Goal: Task Accomplishment & Management: Use online tool/utility

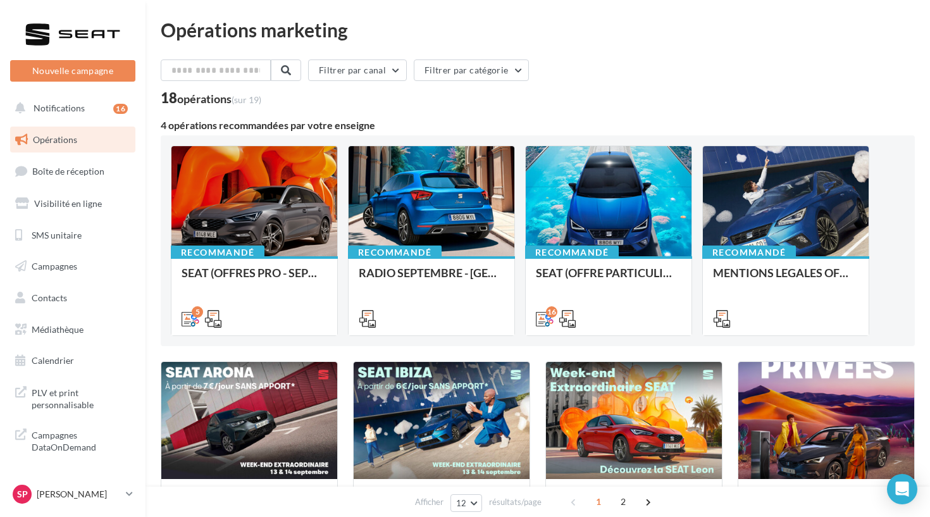
drag, startPoint x: 558, startPoint y: 58, endPoint x: 627, endPoint y: 101, distance: 82.2
click at [627, 101] on div "Opérations marketing Filtrer par canal Filtrer par catégorie 18 opérations (sur…" at bounding box center [538, 522] width 754 height 1005
click at [623, 104] on div "18 opérations (sur 19)" at bounding box center [538, 99] width 754 height 16
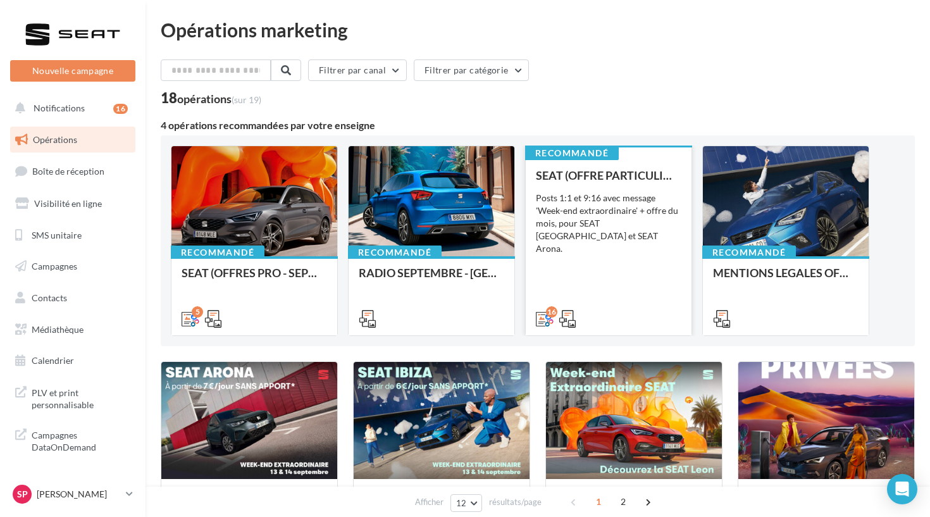
click at [644, 247] on div "SEAT (OFFRE PARTICULIER - SEPT) - SOCIAL MEDIA Posts 1:1 et 9:16 avec message '…" at bounding box center [609, 246] width 146 height 155
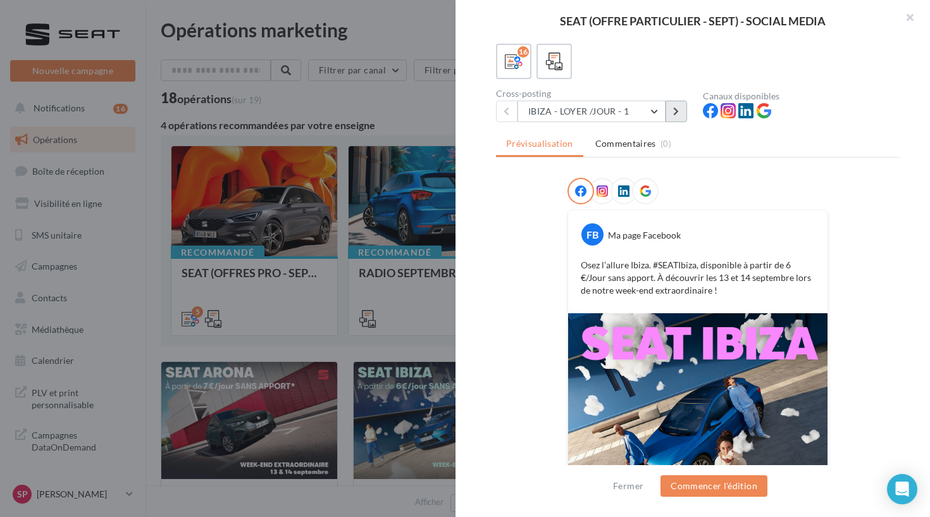
scroll to position [39, 0]
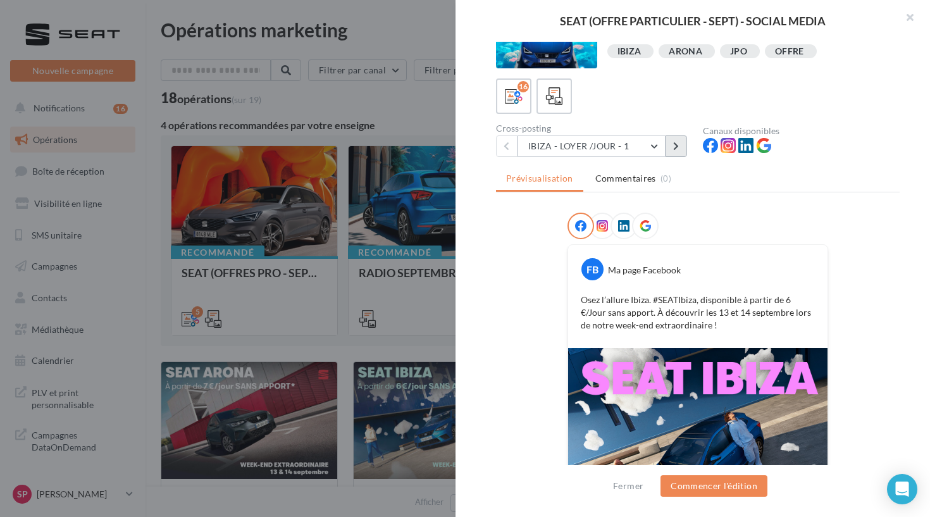
click at [678, 141] on button at bounding box center [677, 146] width 22 height 22
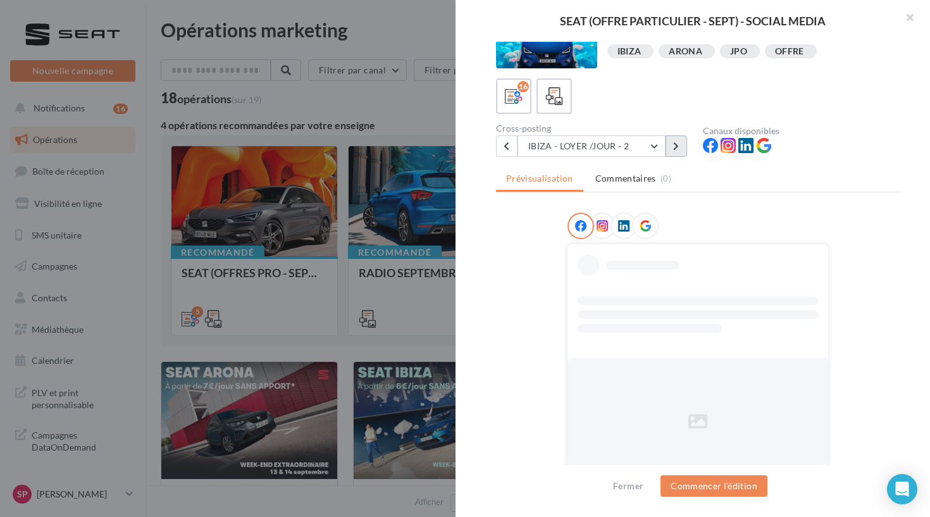
click at [678, 141] on div "16 Cross-posting IBIZA - LOYER /JOUR - 2 IBIZA - LOYER /JOUR - 1 IBIZA - LOYER …" at bounding box center [698, 117] width 404 height 78
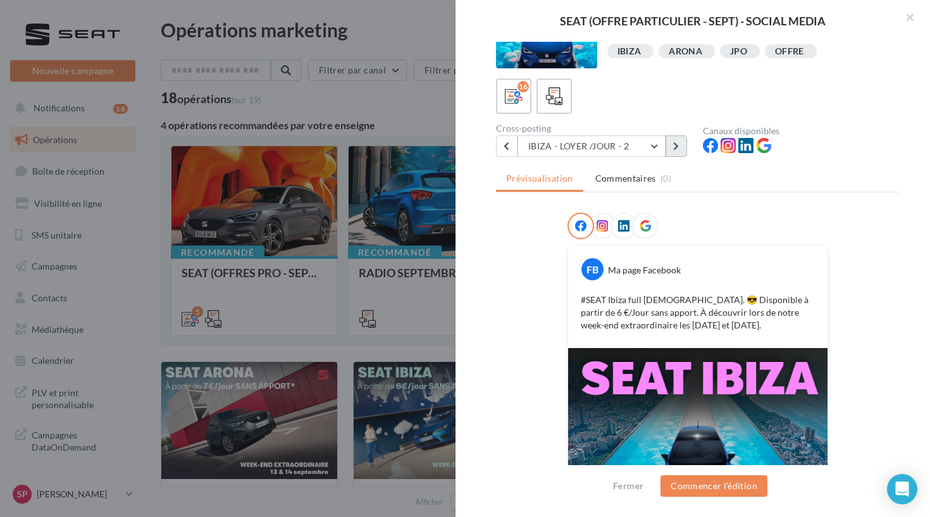
scroll to position [1, 0]
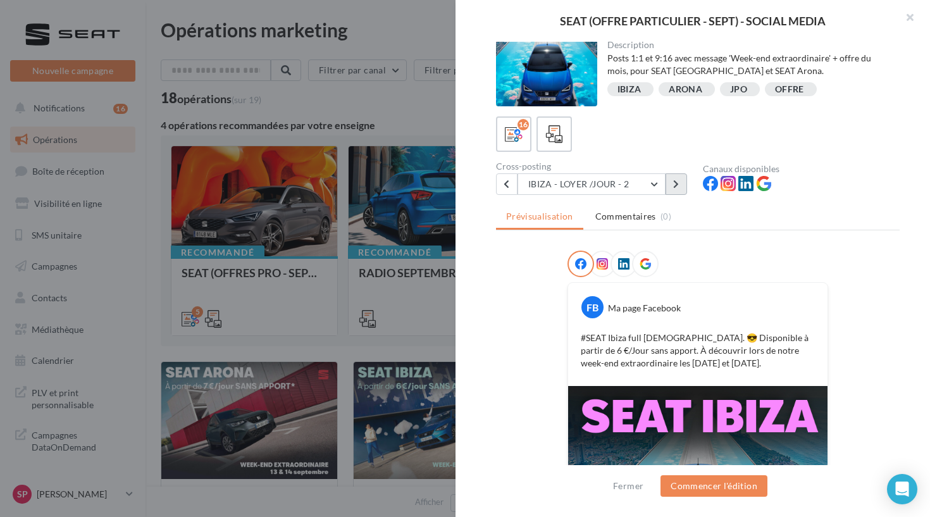
click at [674, 175] on button at bounding box center [677, 184] width 22 height 22
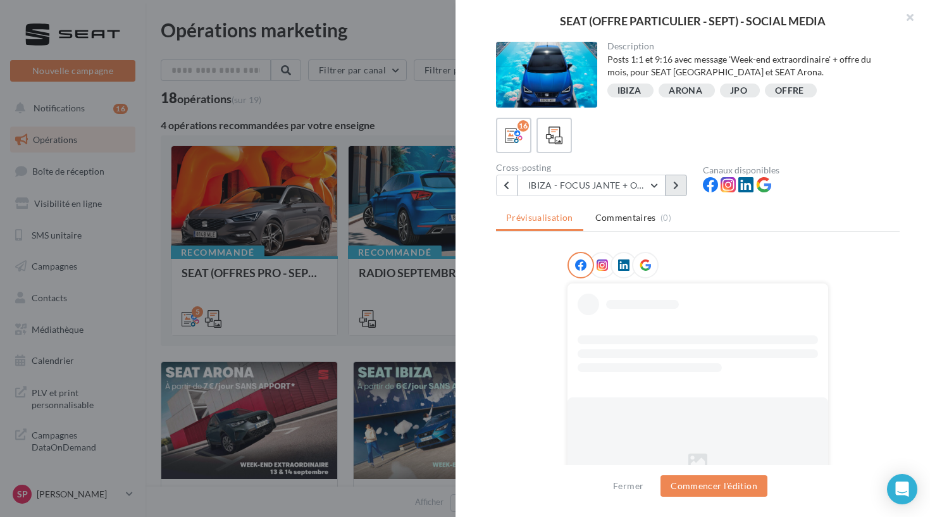
click at [675, 185] on icon at bounding box center [676, 185] width 6 height 9
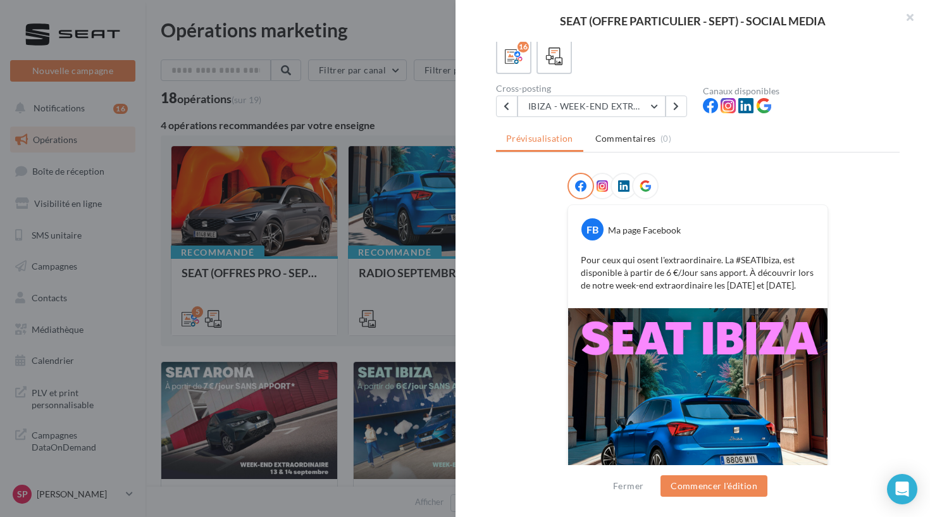
scroll to position [141, 0]
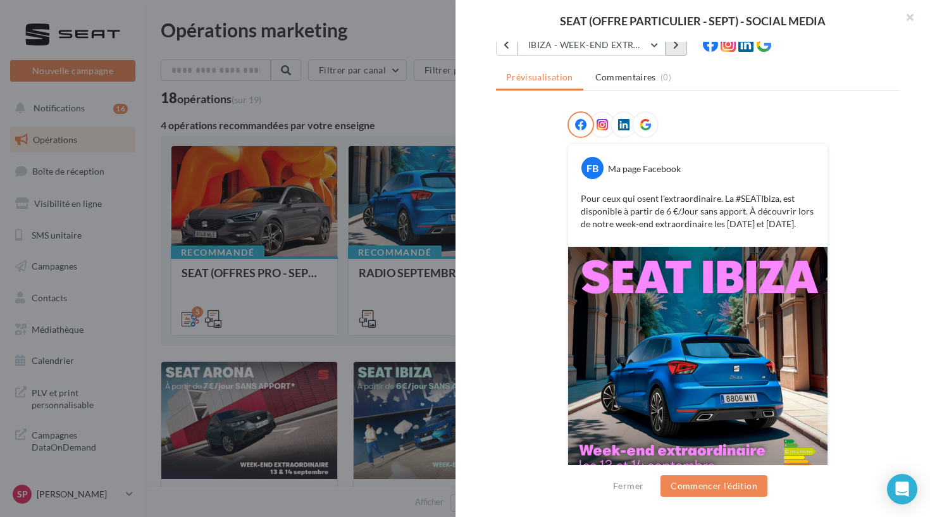
click at [670, 52] on button at bounding box center [677, 45] width 22 height 22
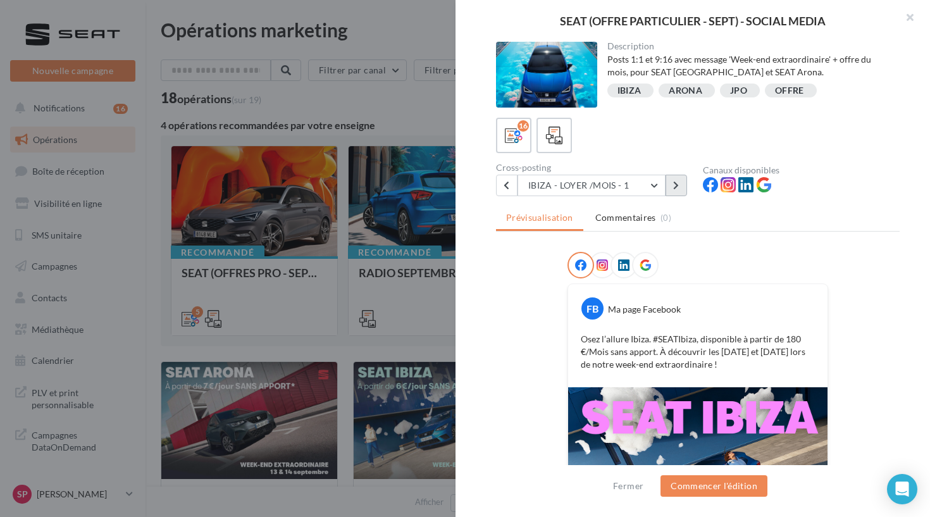
scroll to position [15, 0]
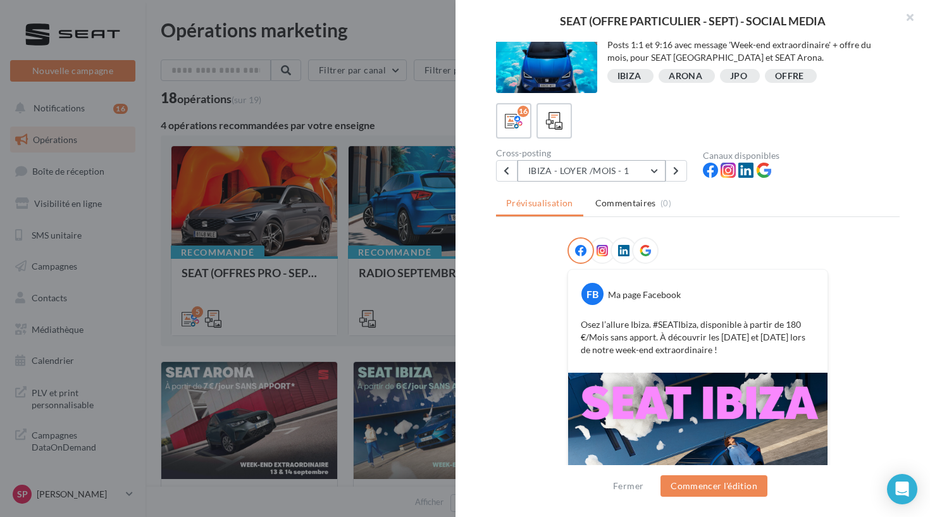
click at [648, 170] on button "IBIZA - LOYER /MOIS - 1" at bounding box center [592, 171] width 148 height 22
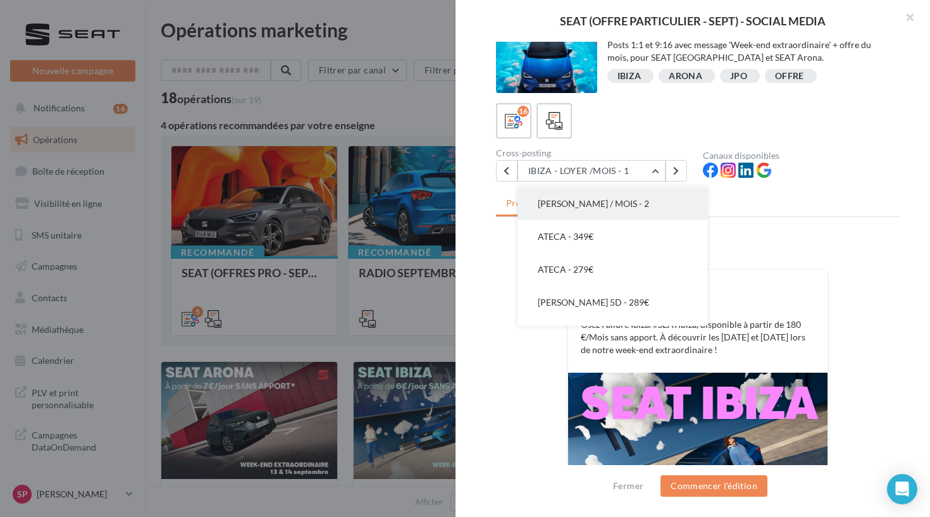
scroll to position [362, 0]
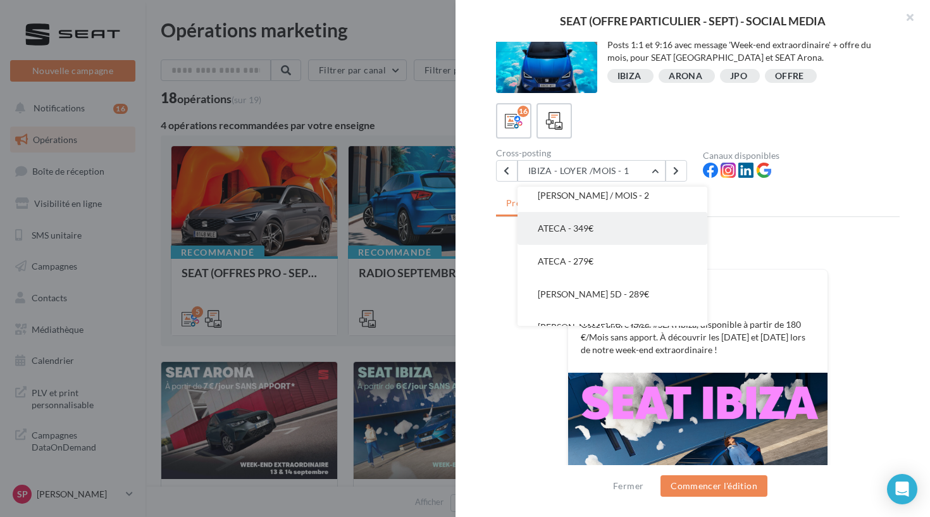
click at [603, 232] on button "ATECA - 349€" at bounding box center [613, 228] width 190 height 33
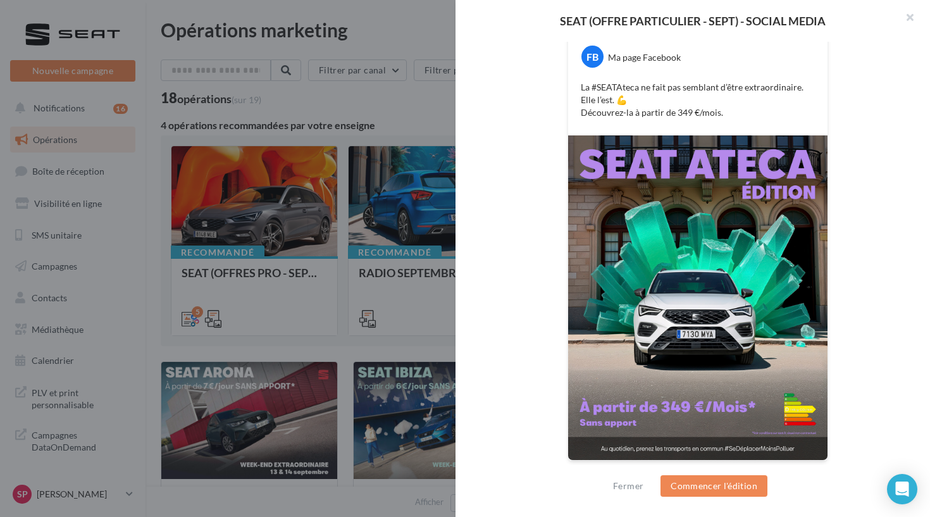
scroll to position [198, 0]
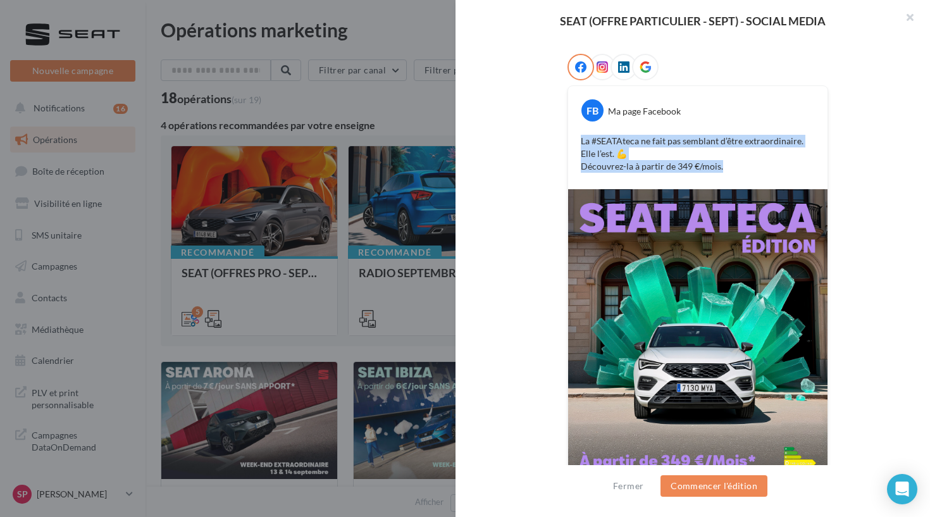
drag, startPoint x: 741, startPoint y: 169, endPoint x: 578, endPoint y: 137, distance: 166.5
click at [578, 137] on div "La #SEATAteca ne fait pas semblant d’être extraordinaire. Elle l’est. 💪 Découvr…" at bounding box center [698, 154] width 253 height 44
copy p "La #SEATAteca ne fait pas semblant d’être extraordinaire. Elle l’est. 💪 Découvr…"
click at [717, 477] on button "Commencer l'édition" at bounding box center [714, 486] width 107 height 22
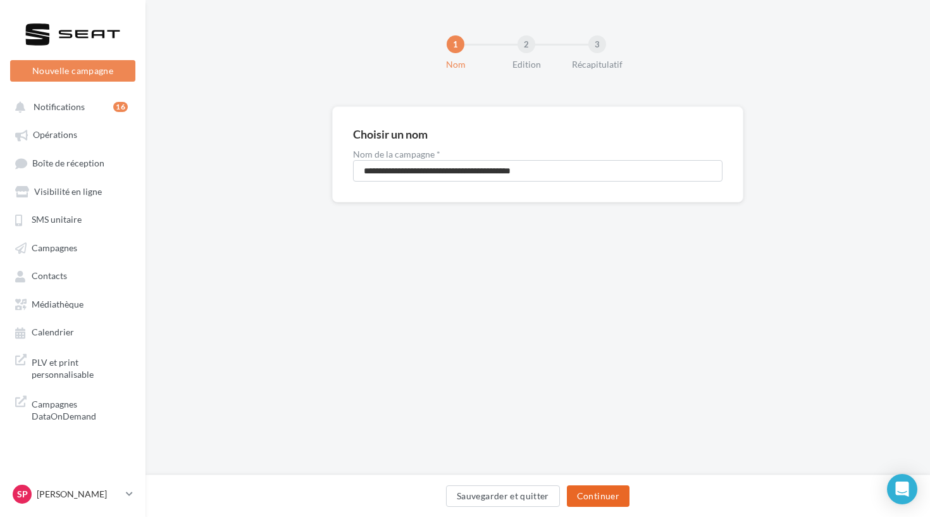
click at [606, 496] on button "Continuer" at bounding box center [598, 496] width 63 height 22
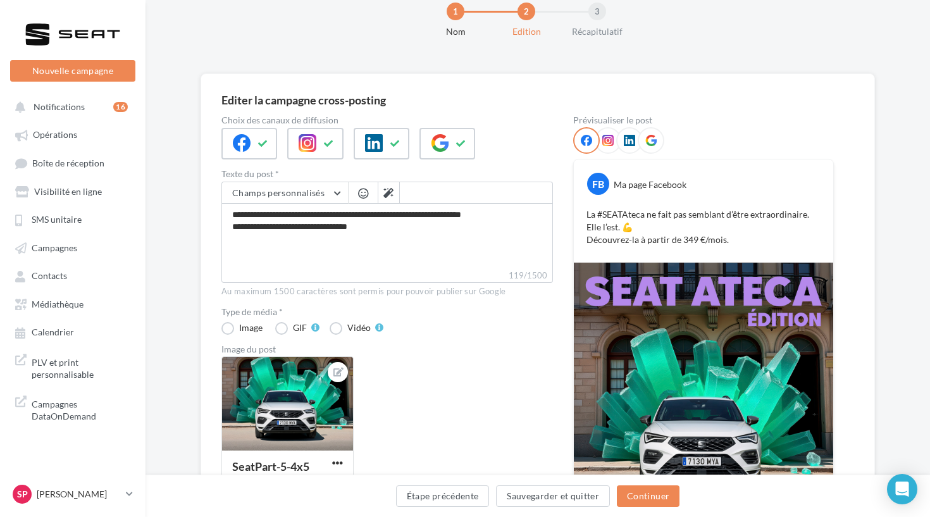
scroll to position [35, 0]
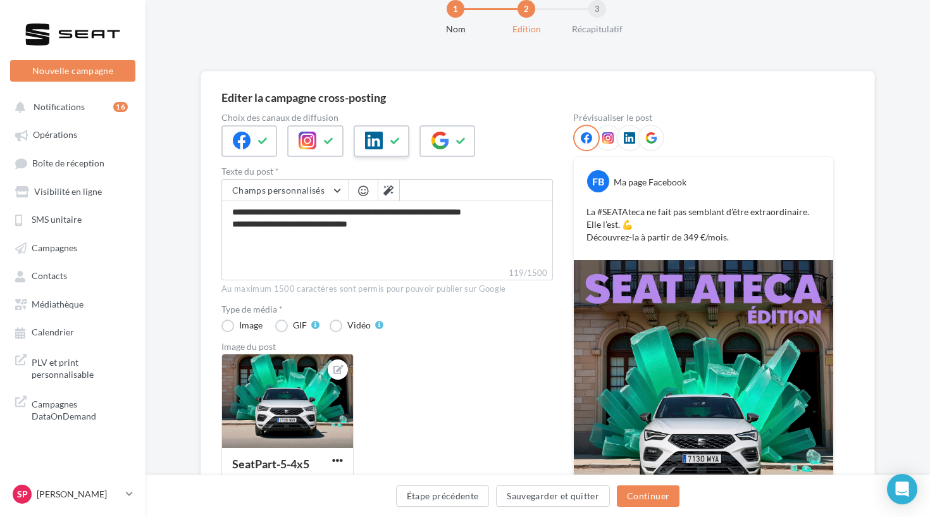
click at [396, 138] on icon at bounding box center [396, 141] width 10 height 9
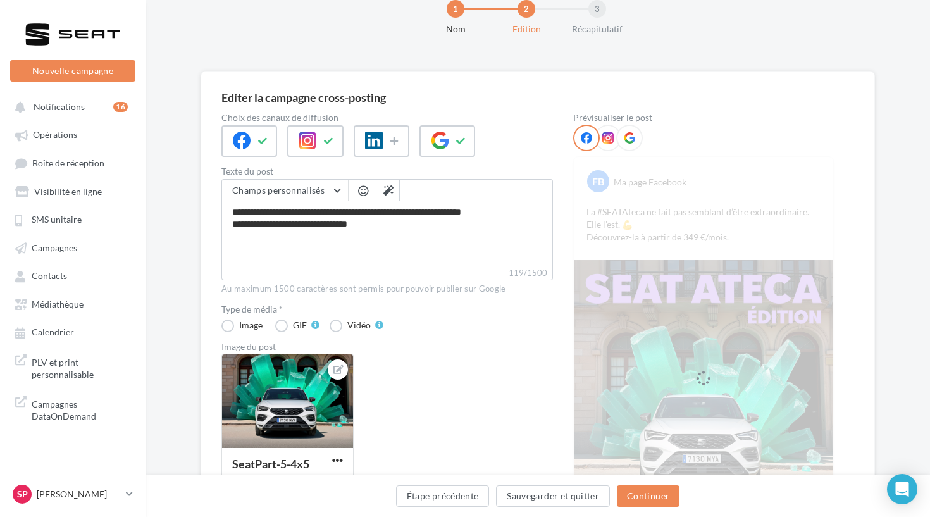
click at [419, 138] on div at bounding box center [349, 146] width 254 height 42
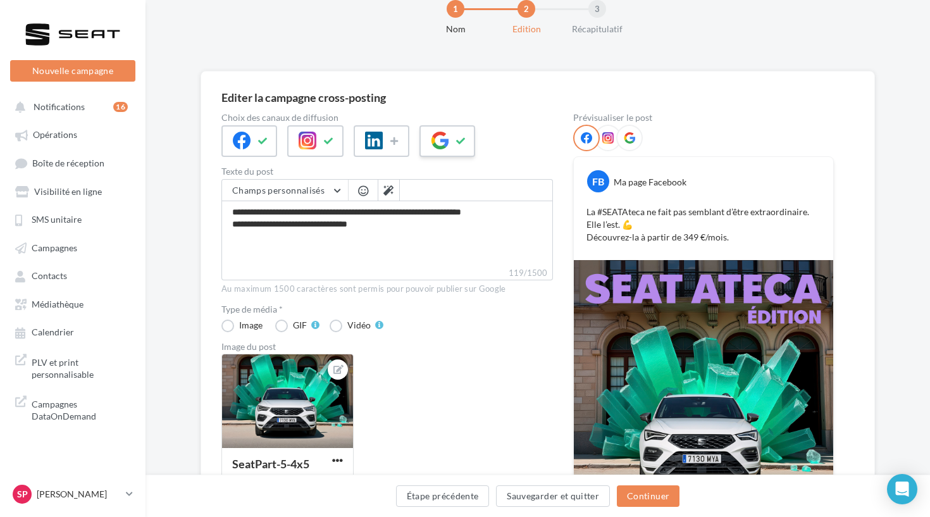
click at [448, 144] on icon at bounding box center [440, 141] width 18 height 18
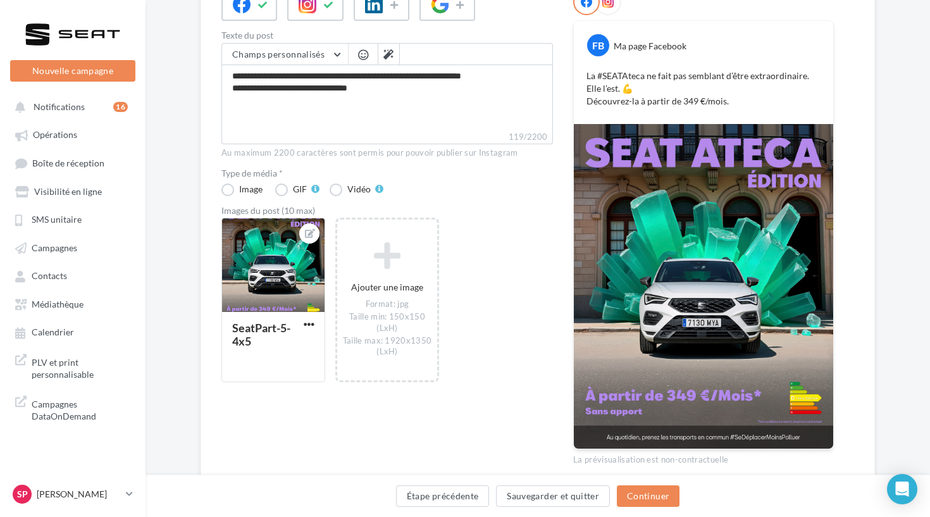
scroll to position [172, 0]
drag, startPoint x: 385, startPoint y: 96, endPoint x: 207, endPoint y: 72, distance: 180.2
click at [207, 72] on div "**********" at bounding box center [538, 214] width 675 height 561
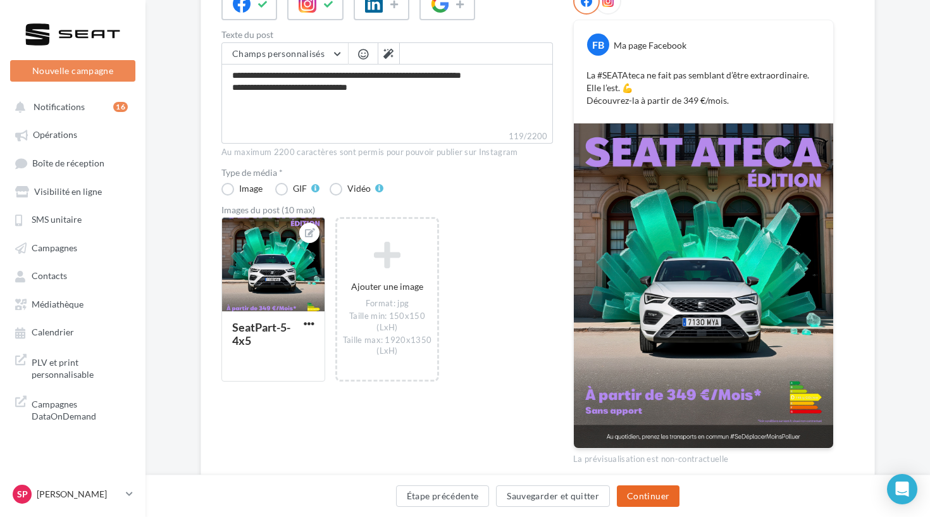
click at [642, 504] on button "Continuer" at bounding box center [648, 496] width 63 height 22
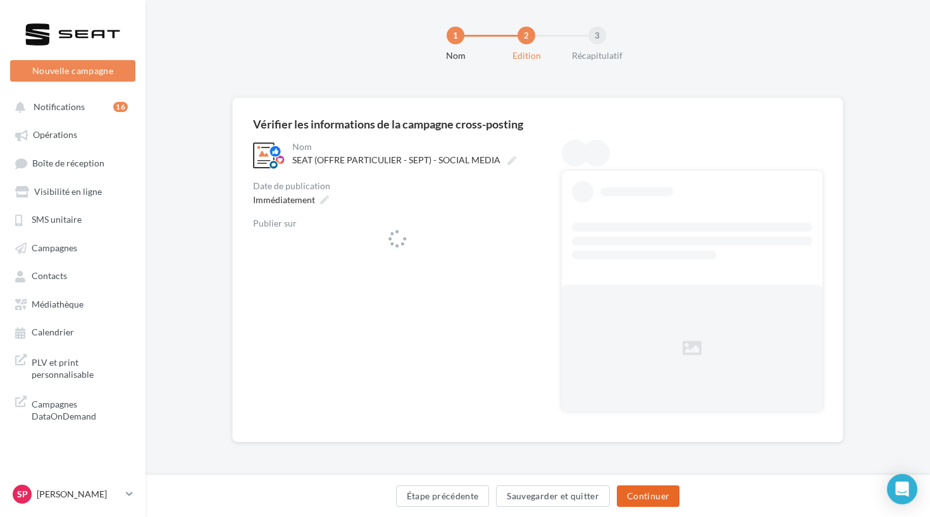
scroll to position [9, 0]
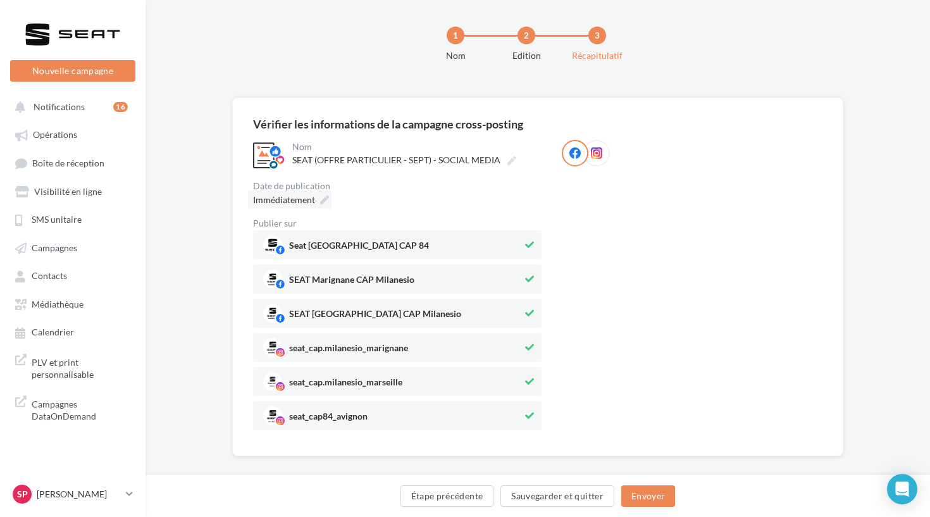
click at [313, 203] on span "Immédiatement" at bounding box center [284, 199] width 62 height 11
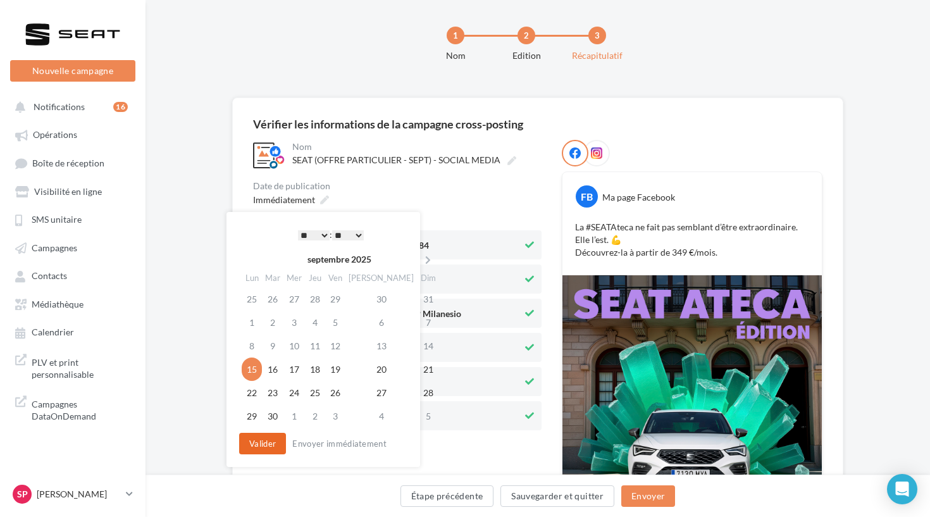
click at [272, 437] on button "Valider" at bounding box center [262, 444] width 47 height 22
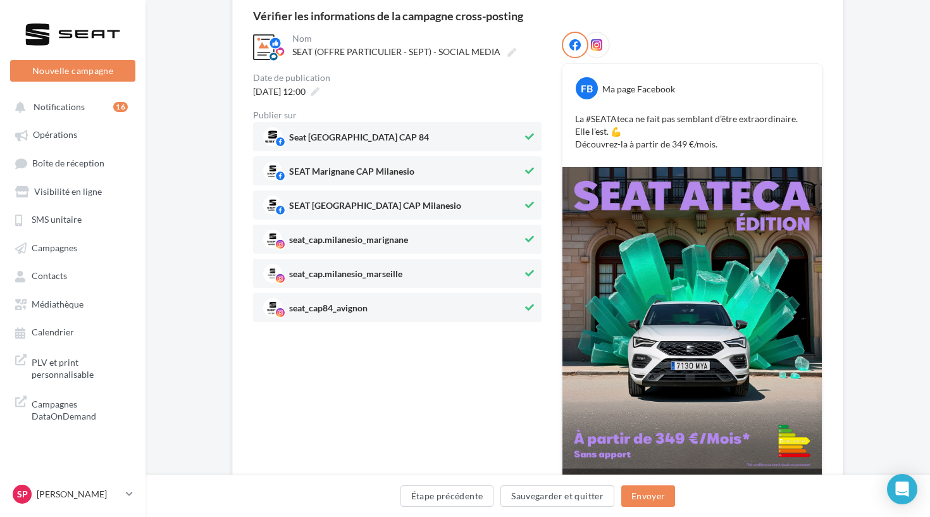
scroll to position [191, 0]
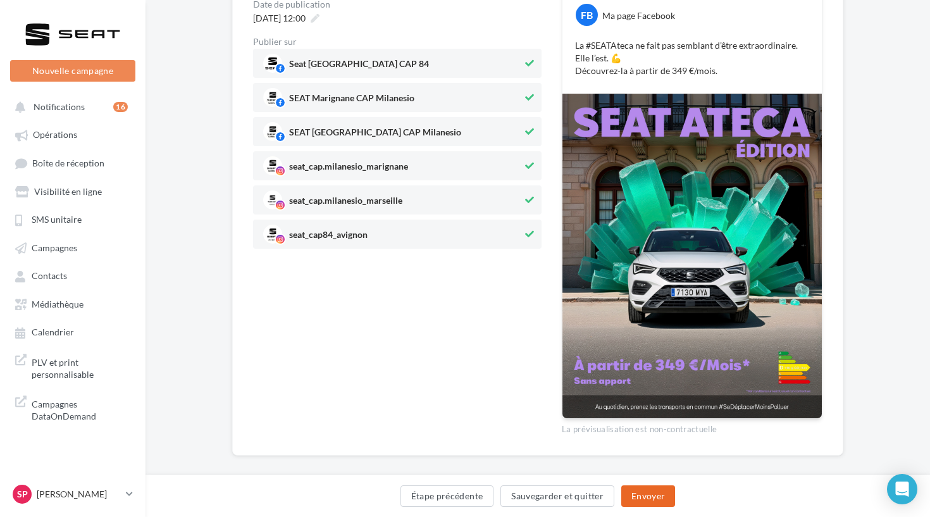
click at [650, 496] on button "Envoyer" at bounding box center [649, 496] width 54 height 22
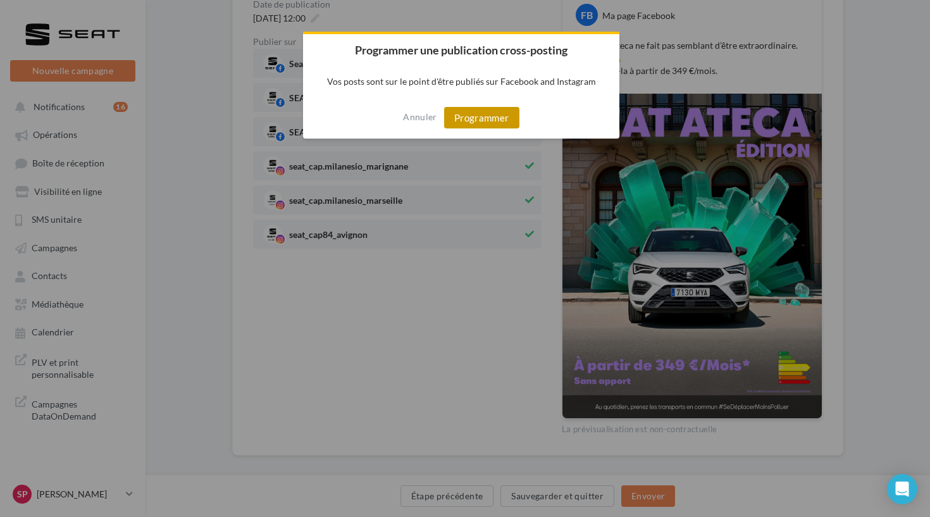
click at [465, 127] on button "Programmer" at bounding box center [481, 118] width 75 height 22
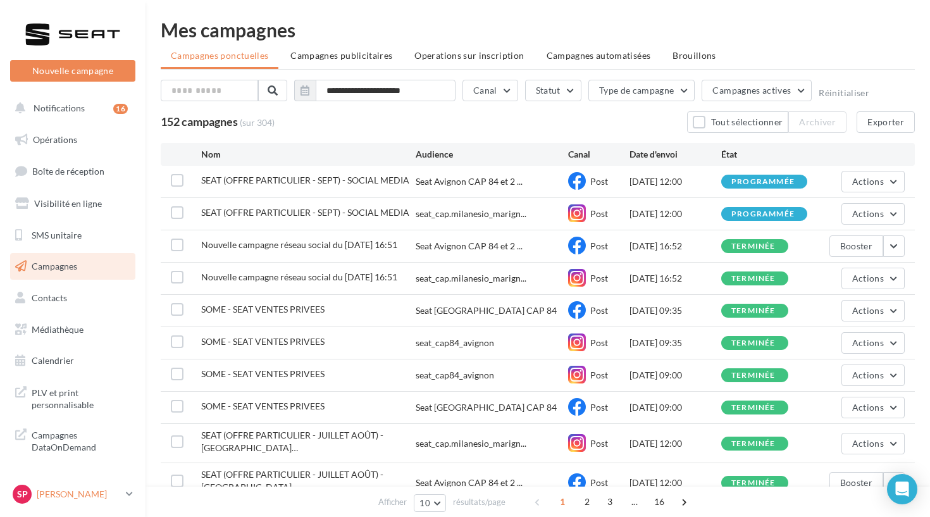
click at [41, 501] on div "Sp [PERSON_NAME] SEAT-MARIGNANE" at bounding box center [67, 494] width 108 height 19
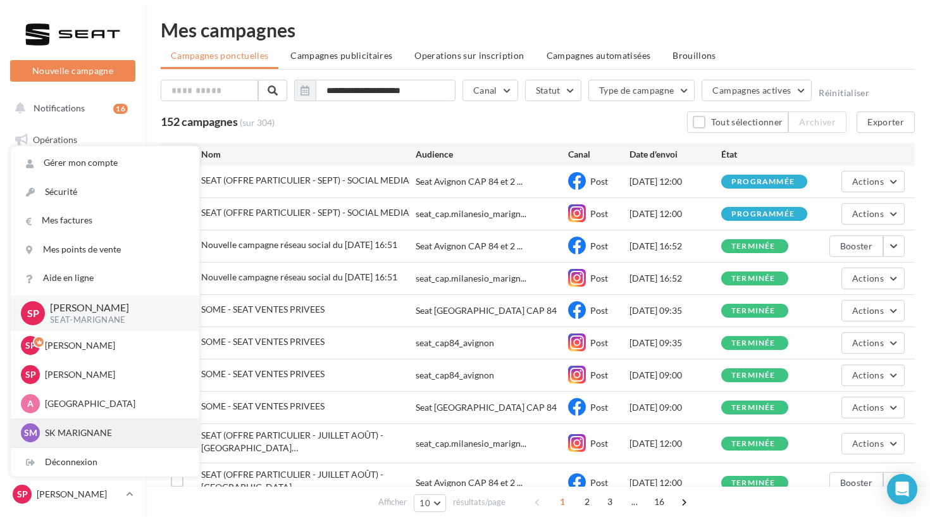
click at [75, 429] on p "SK MARIGNANE" at bounding box center [114, 433] width 139 height 13
